Goal: Task Accomplishment & Management: Manage account settings

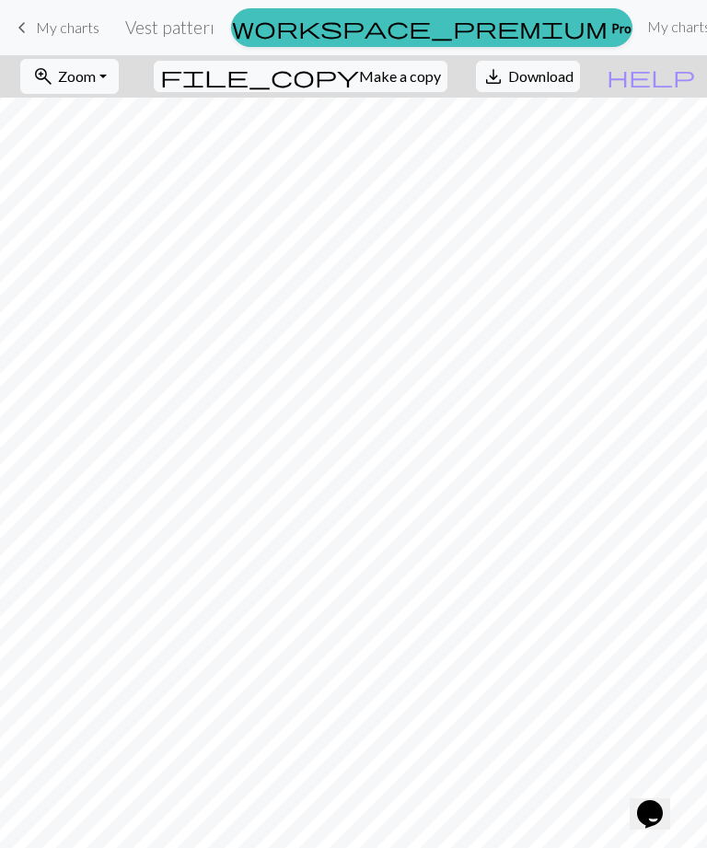
click at [96, 76] on span "Zoom" at bounding box center [77, 76] width 38 height 18
click at [78, 111] on button "Fit all" at bounding box center [94, 116] width 146 height 29
click at [96, 80] on span "Zoom" at bounding box center [77, 76] width 38 height 18
click at [81, 255] on button "100%" at bounding box center [94, 250] width 146 height 29
click at [118, 89] on button "zoom_in Zoom Zoom" at bounding box center [69, 76] width 99 height 35
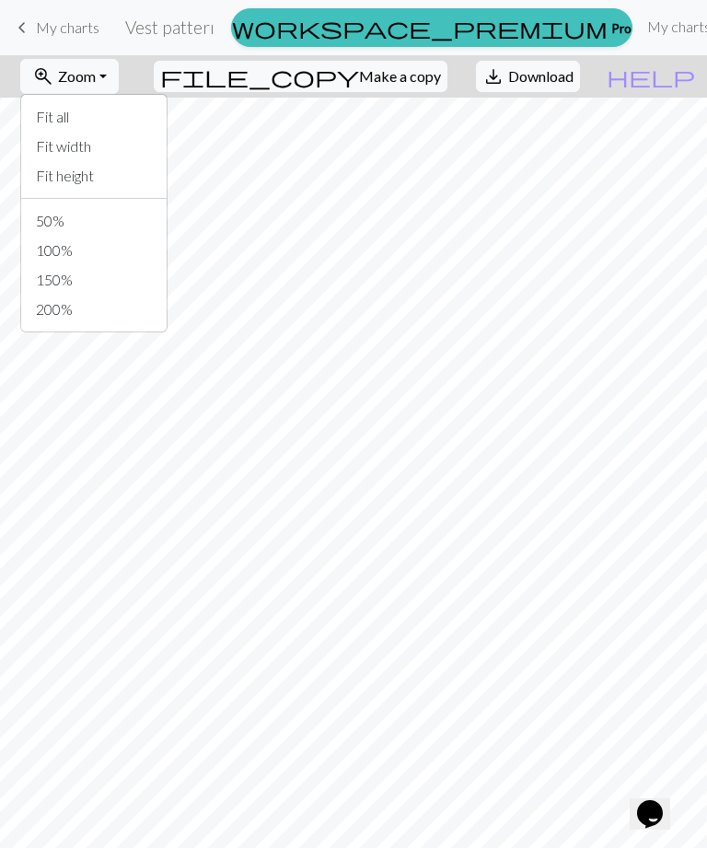
click at [86, 213] on button "50%" at bounding box center [94, 220] width 146 height 29
click at [119, 71] on button "zoom_in Zoom Zoom" at bounding box center [69, 76] width 99 height 35
click at [91, 118] on button "Fit all" at bounding box center [94, 116] width 146 height 29
click at [119, 65] on button "zoom_in Zoom Zoom" at bounding box center [69, 76] width 99 height 35
click at [167, 117] on button "Fit all" at bounding box center [94, 116] width 146 height 29
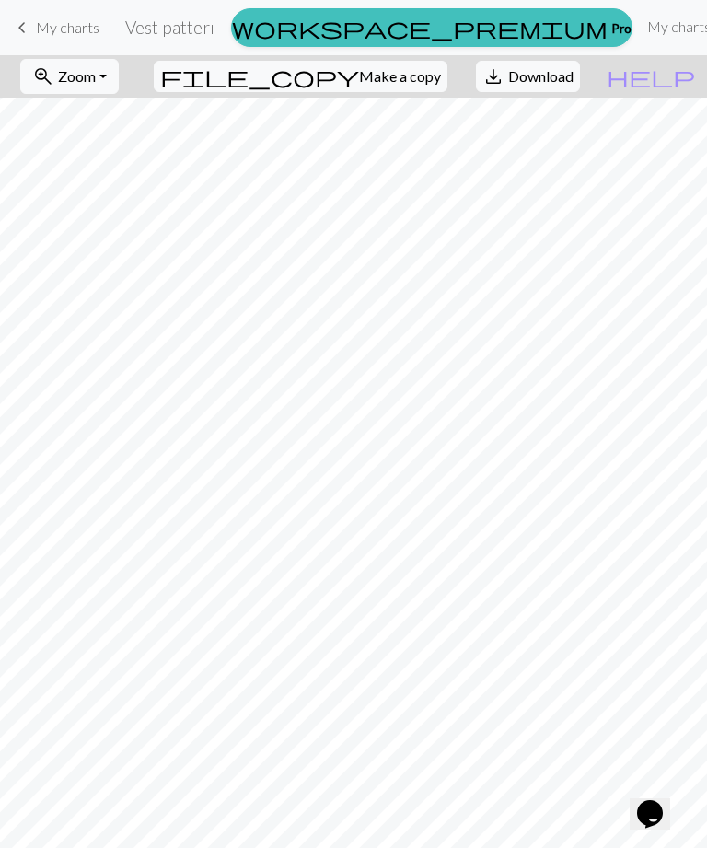
click at [96, 85] on span "Zoom" at bounding box center [77, 76] width 38 height 18
click at [167, 137] on button "Fit width" at bounding box center [94, 146] width 146 height 29
click at [119, 76] on button "zoom_in Zoom Zoom" at bounding box center [69, 76] width 99 height 35
click at [154, 111] on button "Fit all" at bounding box center [94, 116] width 146 height 29
click at [119, 86] on button "zoom_in Zoom Zoom" at bounding box center [69, 76] width 99 height 35
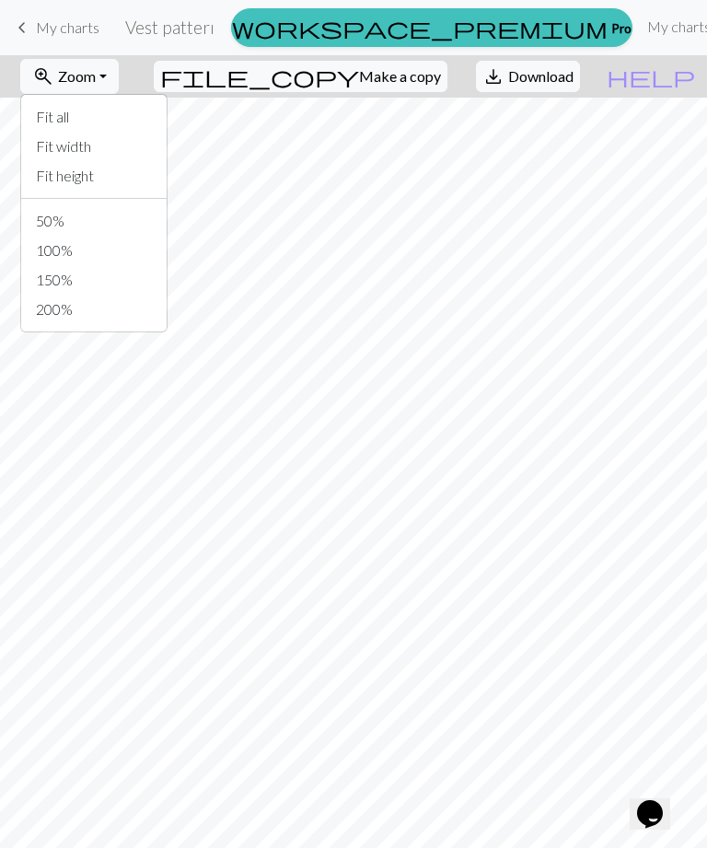
click at [135, 268] on button "150%" at bounding box center [94, 279] width 146 height 29
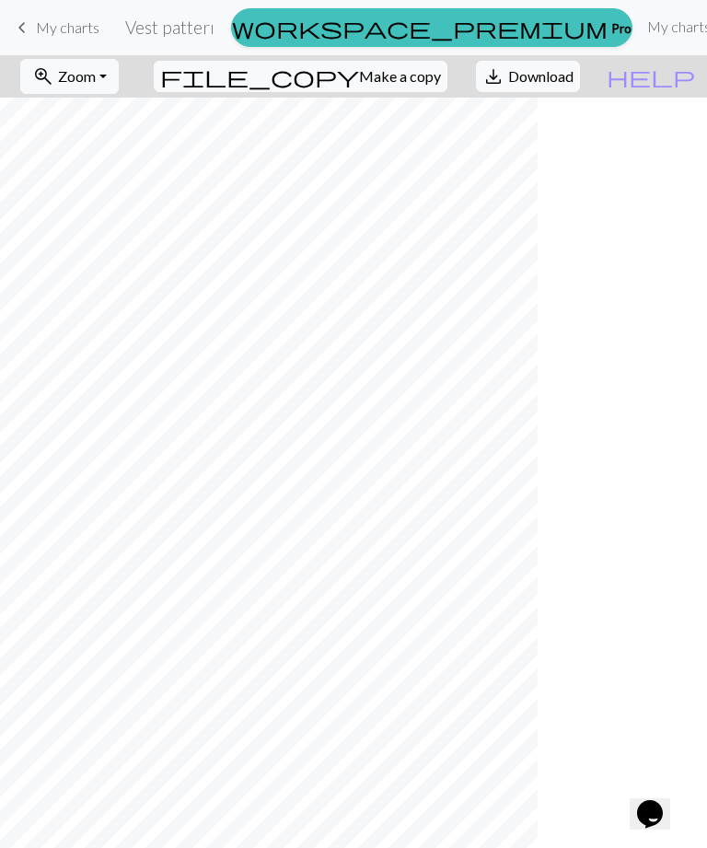
click at [54, 89] on span "zoom_in" at bounding box center [43, 77] width 22 height 26
click at [167, 227] on button "50%" at bounding box center [94, 220] width 146 height 29
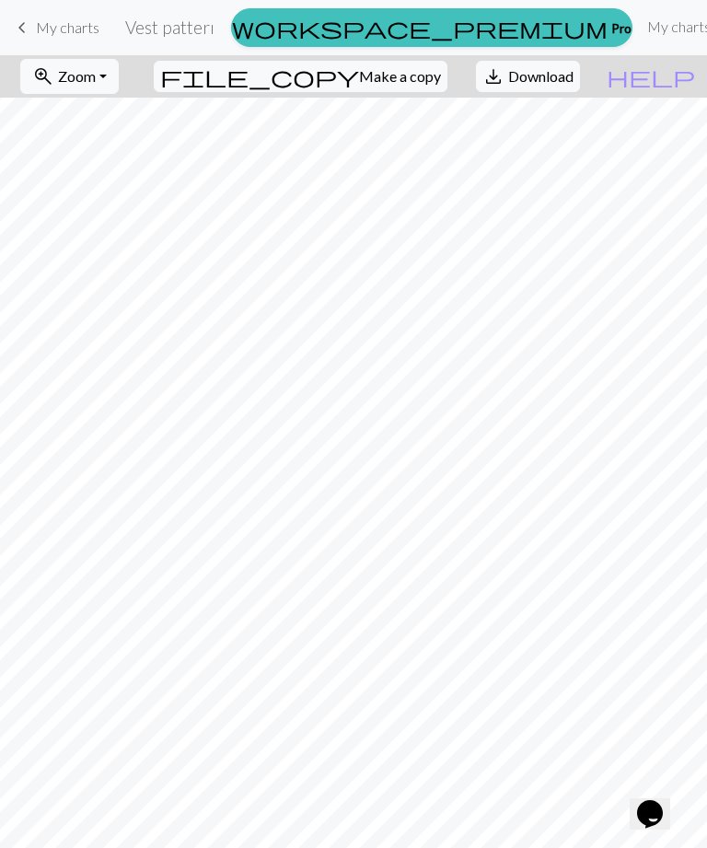
click at [119, 74] on button "zoom_in Zoom Zoom" at bounding box center [69, 76] width 99 height 35
click at [167, 259] on button "100%" at bounding box center [94, 250] width 146 height 29
click at [640, 37] on link "My charts" at bounding box center [679, 26] width 78 height 37
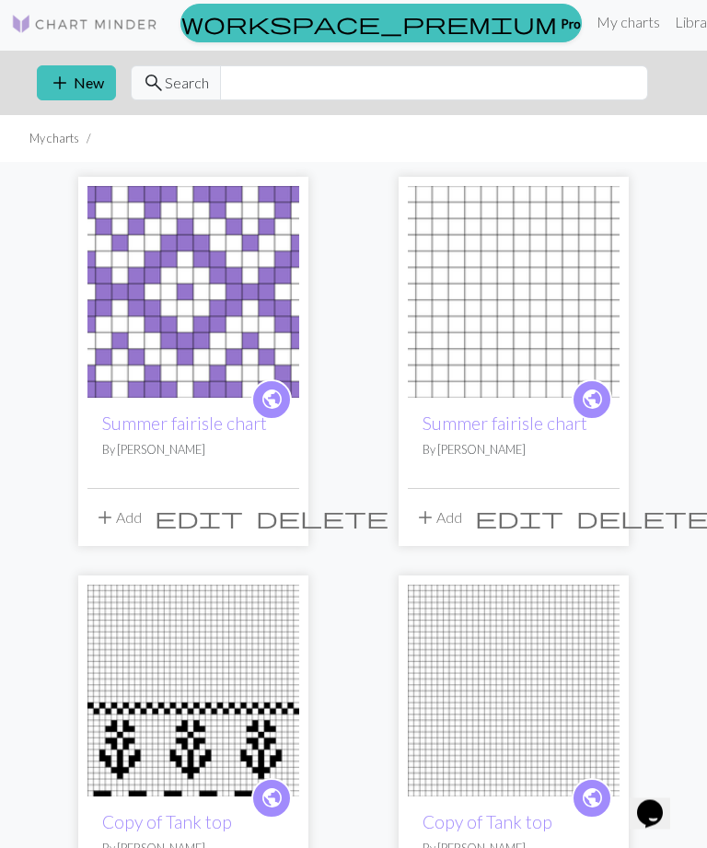
click at [590, 30] on link "My charts" at bounding box center [629, 23] width 78 height 37
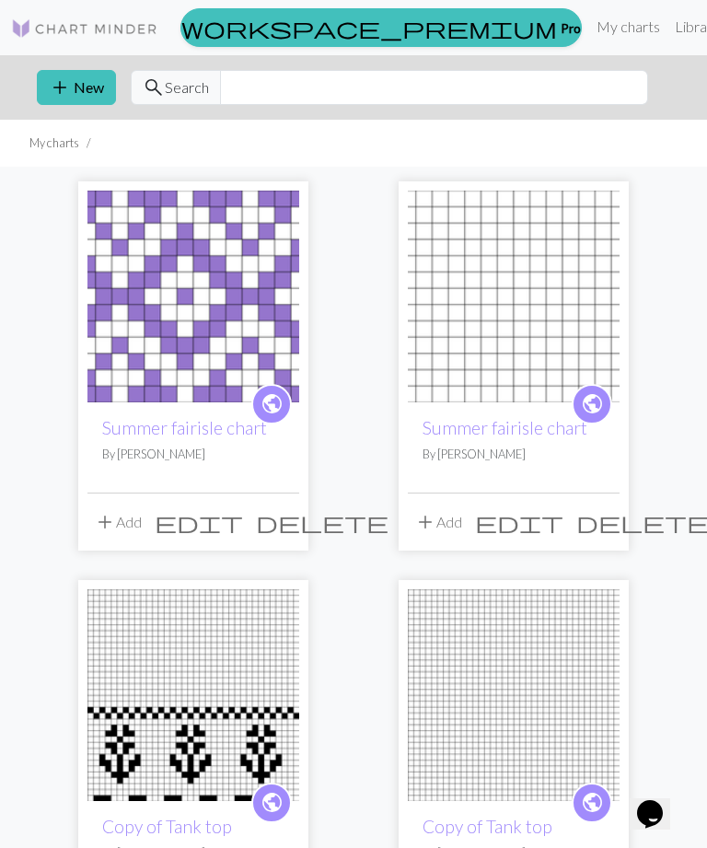
click at [590, 27] on link "My charts" at bounding box center [629, 26] width 78 height 37
click at [590, 32] on link "My charts" at bounding box center [629, 26] width 78 height 37
click at [668, 29] on link "Library" at bounding box center [698, 26] width 60 height 37
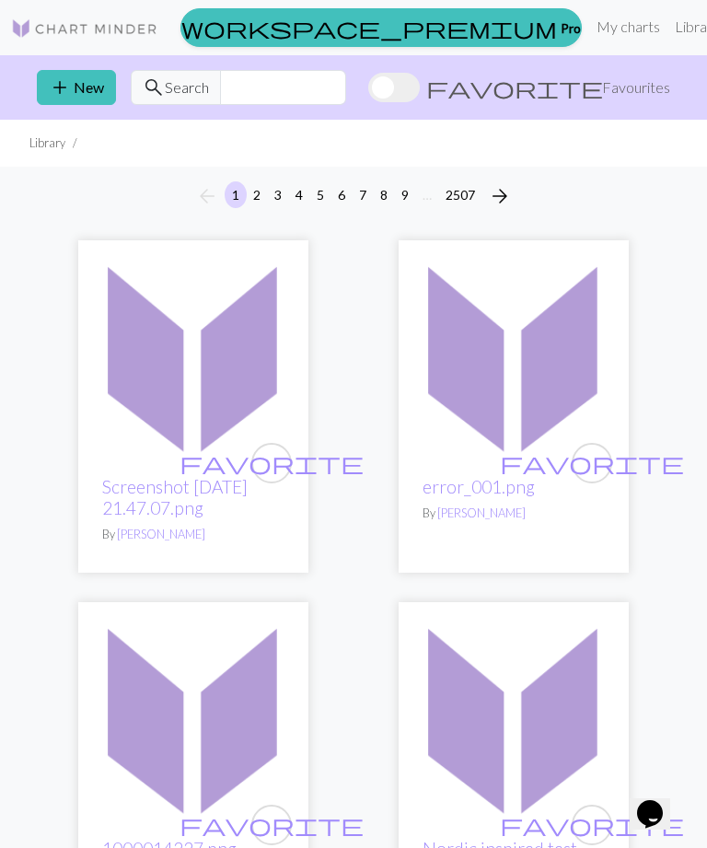
click at [590, 41] on link "My charts" at bounding box center [629, 26] width 78 height 37
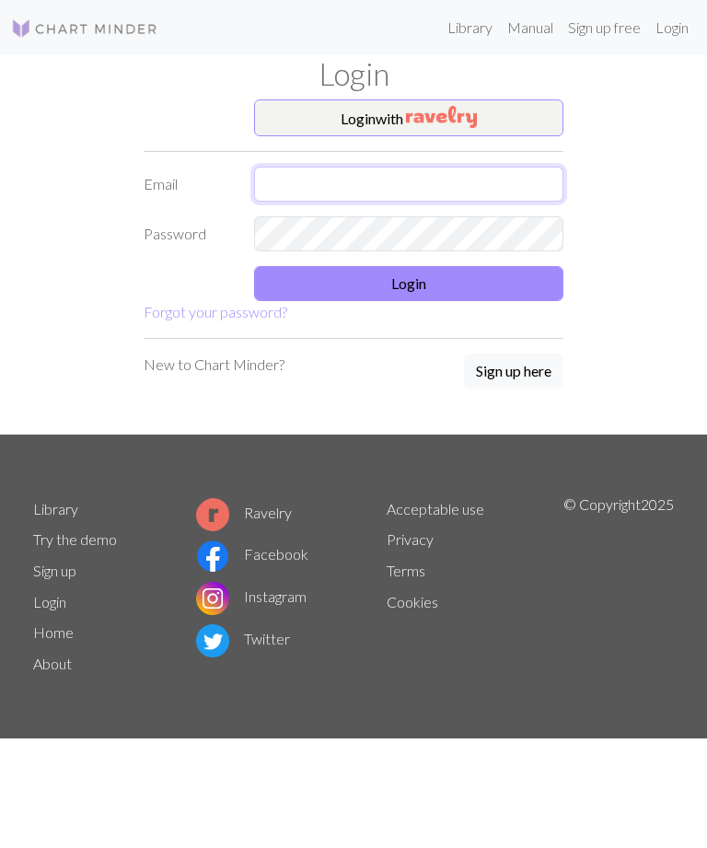
click at [473, 201] on input "text" at bounding box center [409, 184] width 310 height 35
type input "[EMAIL_ADDRESS][DOMAIN_NAME]"
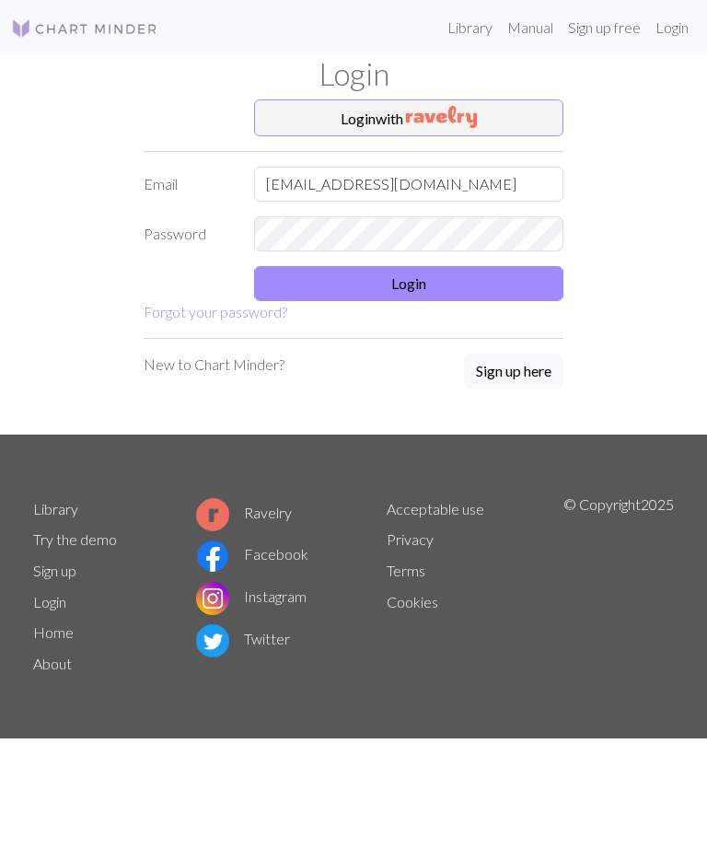
click at [492, 285] on button "Login" at bounding box center [409, 283] width 310 height 35
